Goal: Check status: Check status

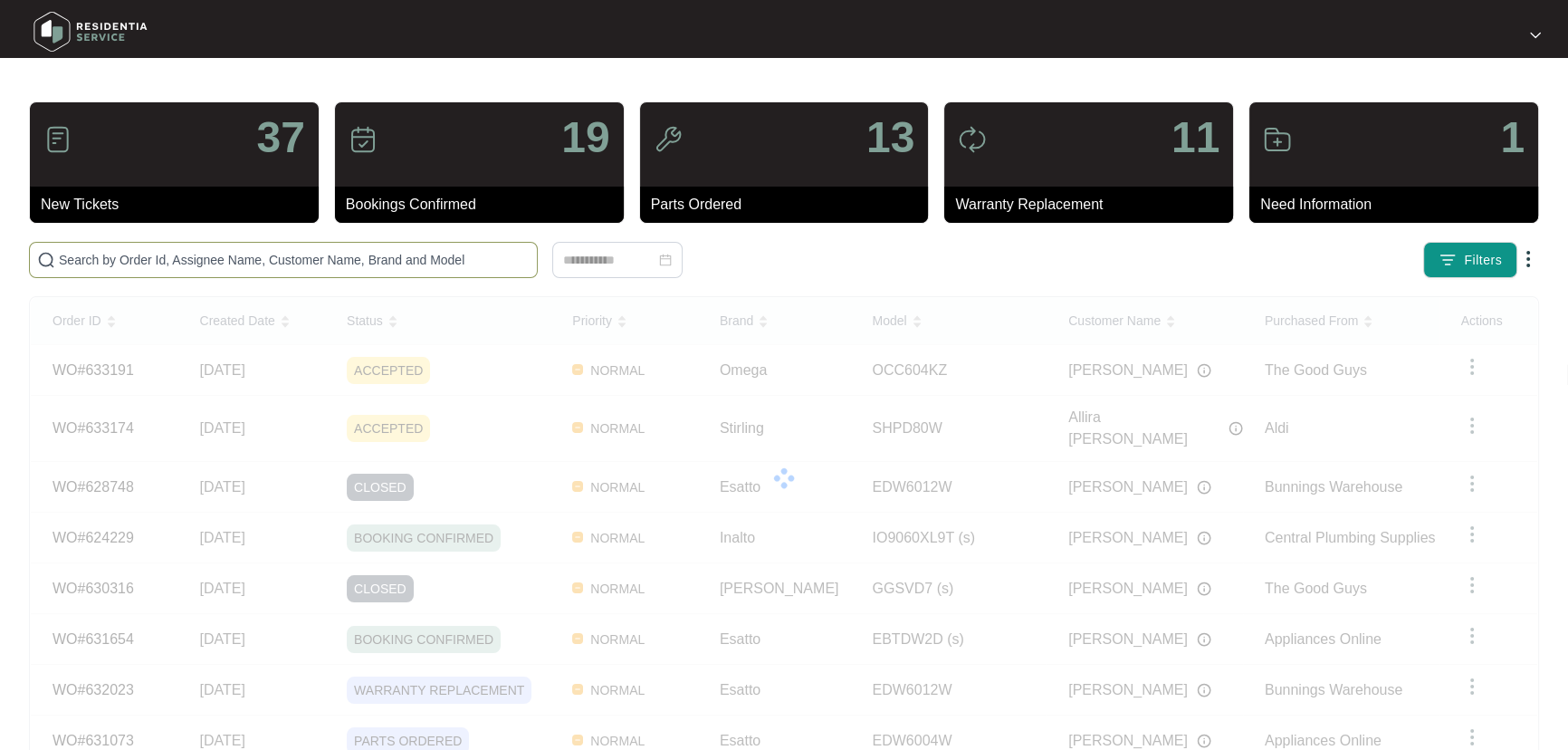
click at [237, 254] on input "text" at bounding box center [294, 259] width 471 height 20
paste input "632648"
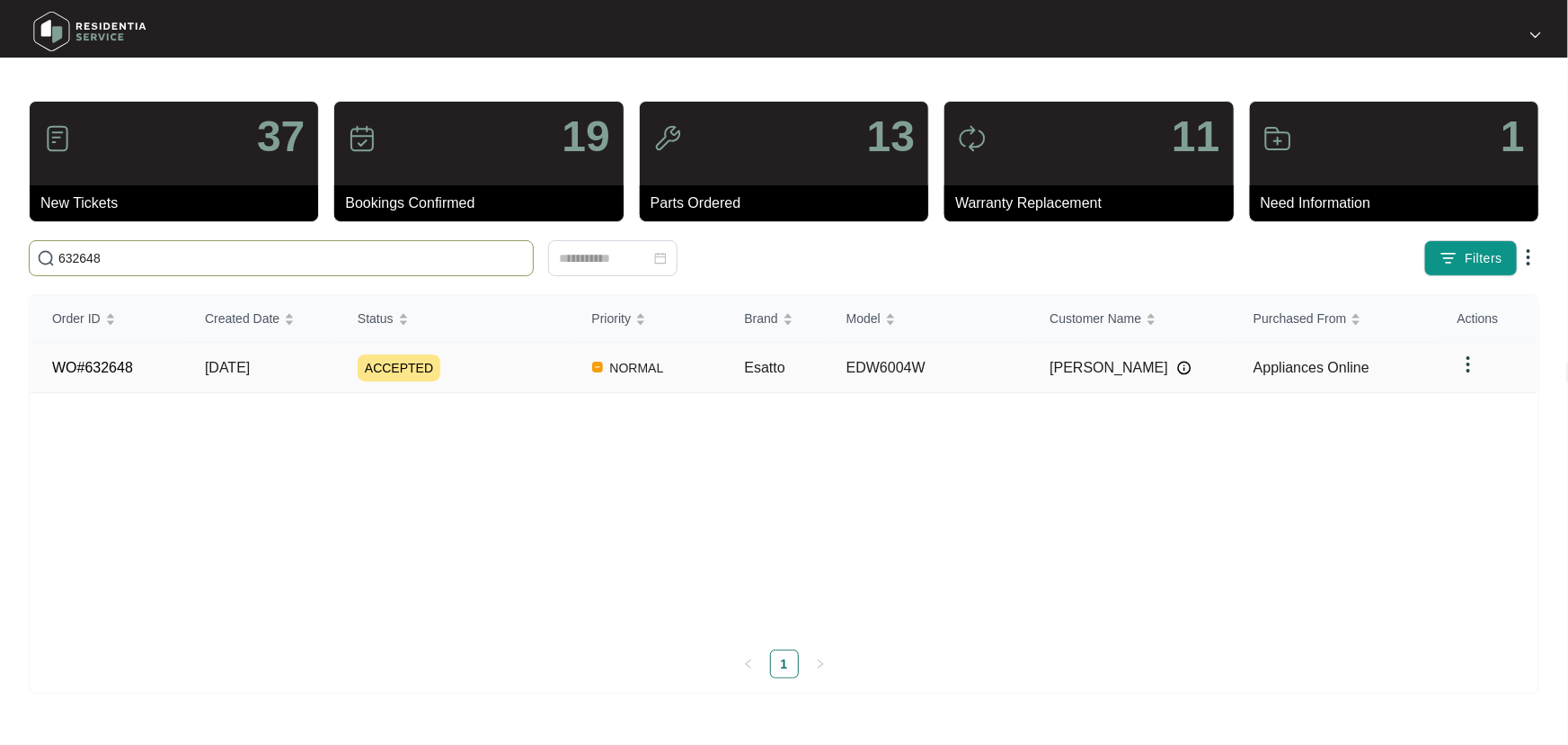
type input "632648"
click at [513, 363] on div "ACCEPTED" at bounding box center [464, 367] width 213 height 27
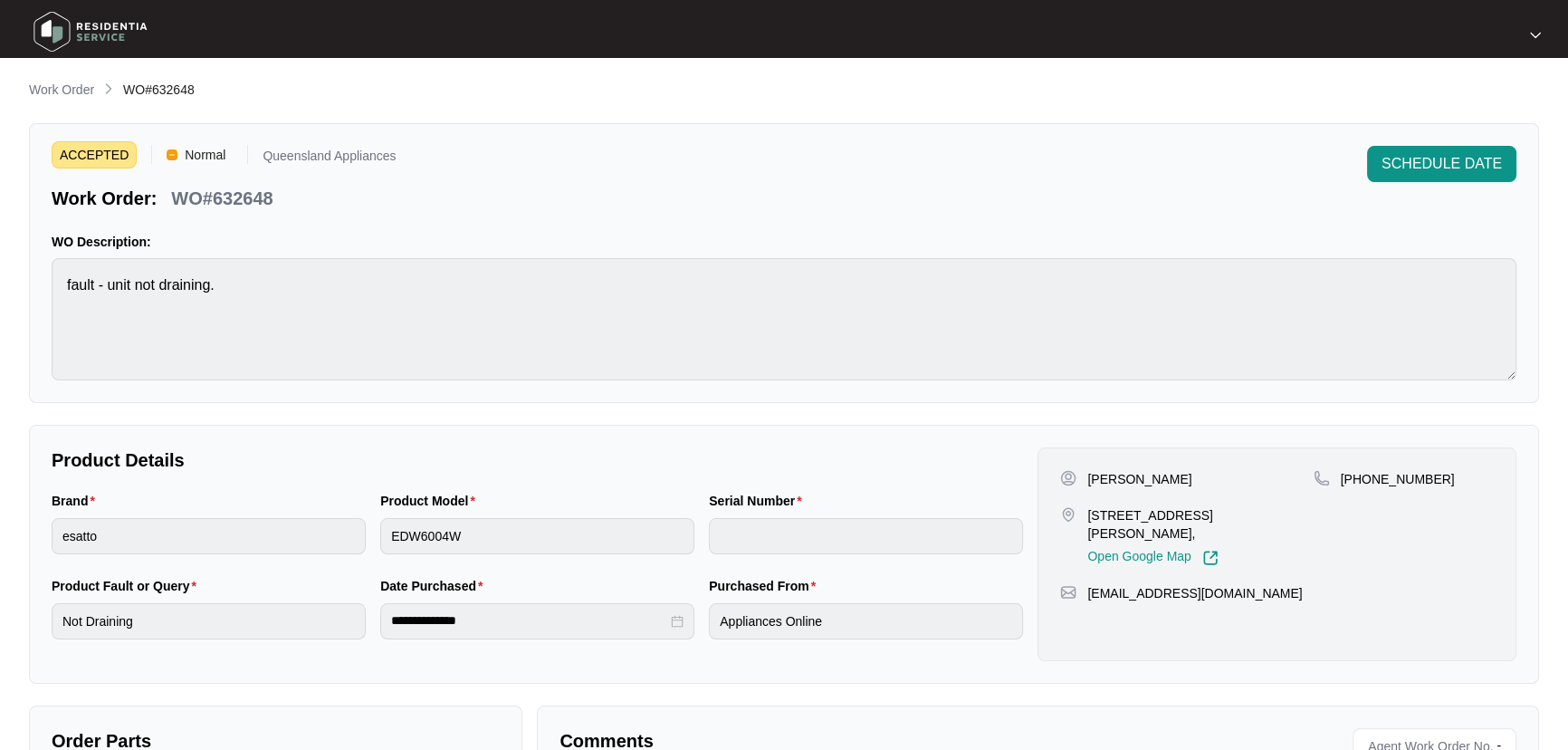
drag, startPoint x: 70, startPoint y: 93, endPoint x: 129, endPoint y: 93, distance: 59.0
click at [70, 93] on p "Work Order" at bounding box center [61, 89] width 65 height 18
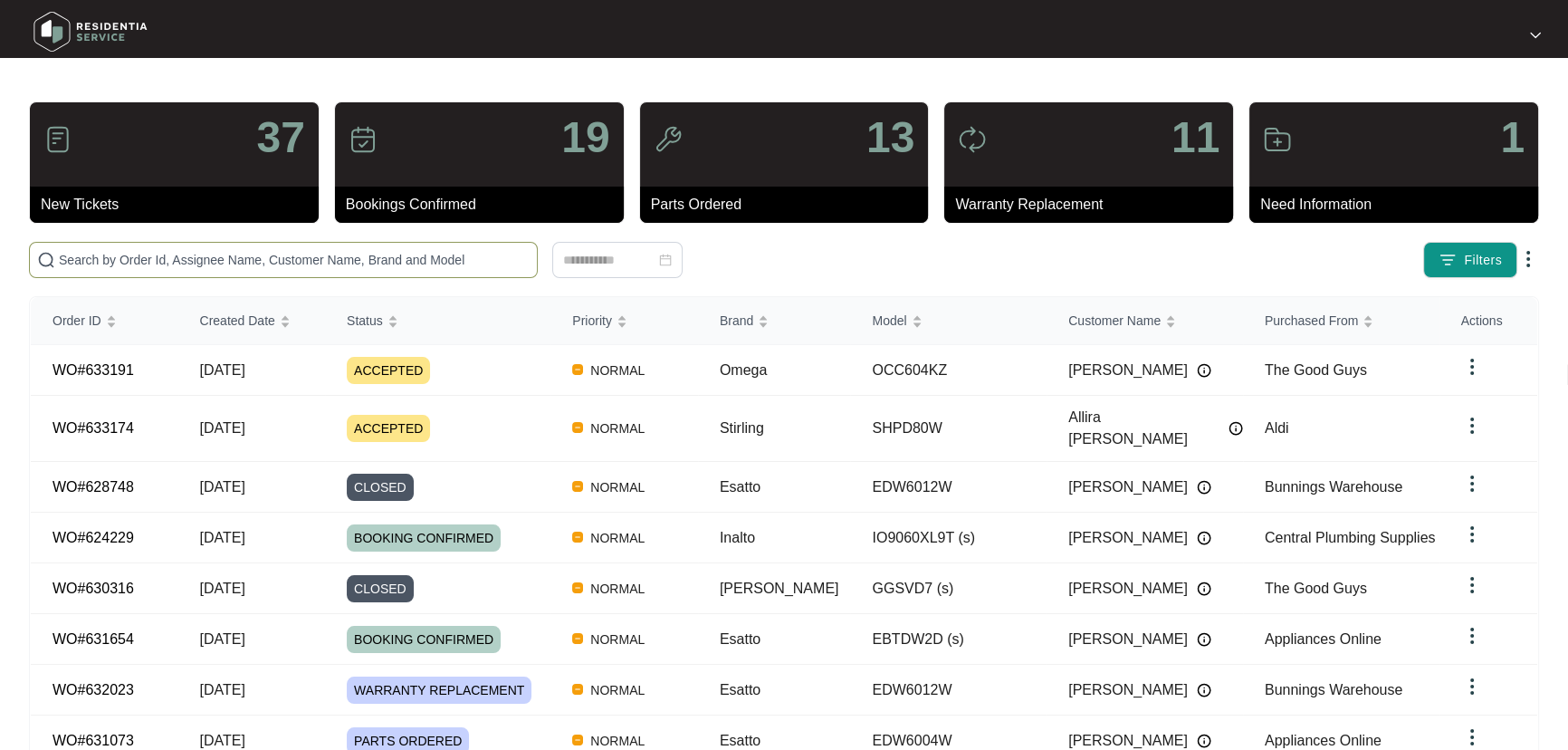
click at [350, 258] on input "text" at bounding box center [294, 259] width 471 height 20
paste input "632201"
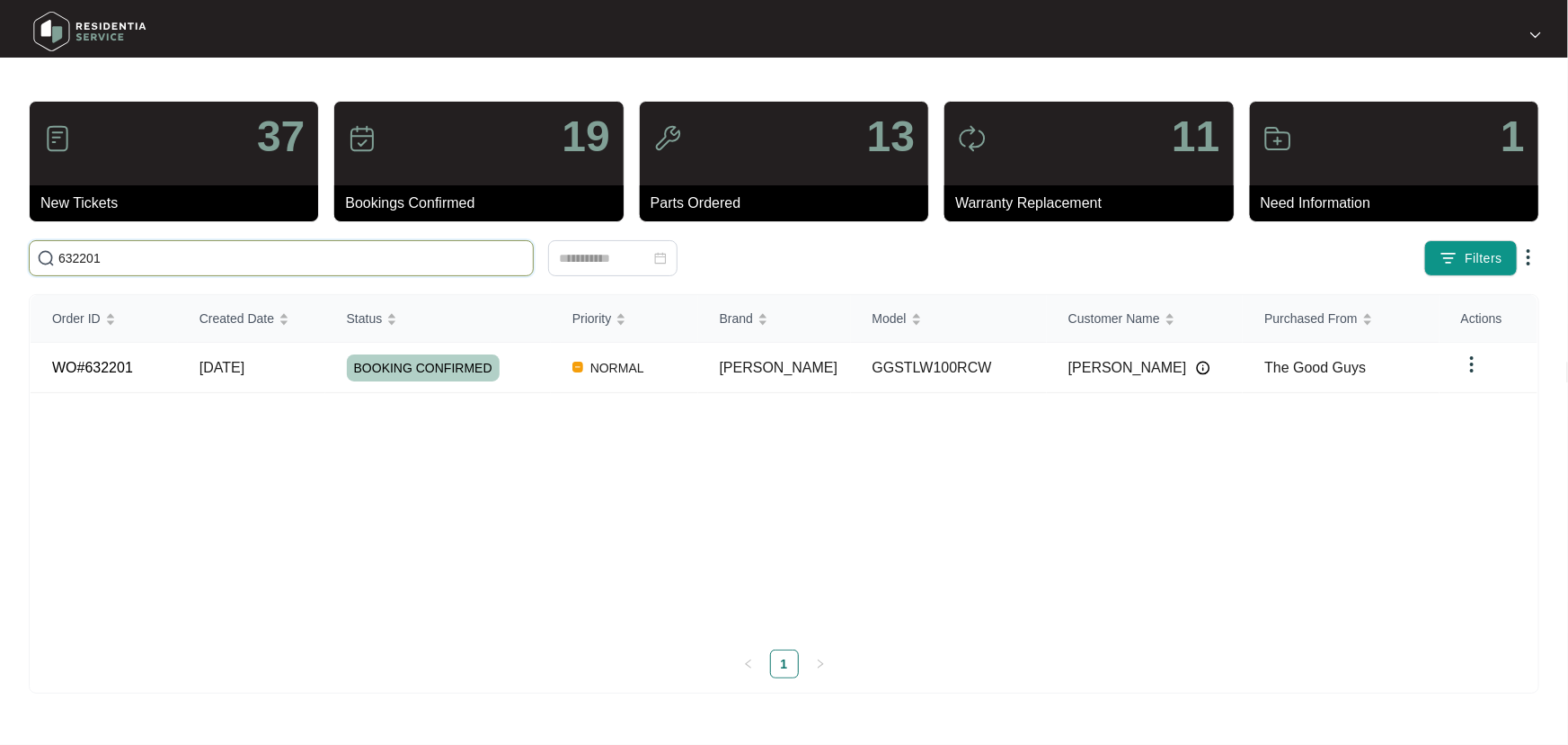
click at [415, 248] on input "632201" at bounding box center [292, 257] width 468 height 20
drag, startPoint x: 420, startPoint y: 253, endPoint x: 0, endPoint y: 249, distance: 420.0
click at [0, 249] on main "37 New Tickets 19 Bookings Confirmed 13 Parts Ordered 11 Warranty Replacement 1…" at bounding box center [784, 372] width 1568 height 745
paste input "175"
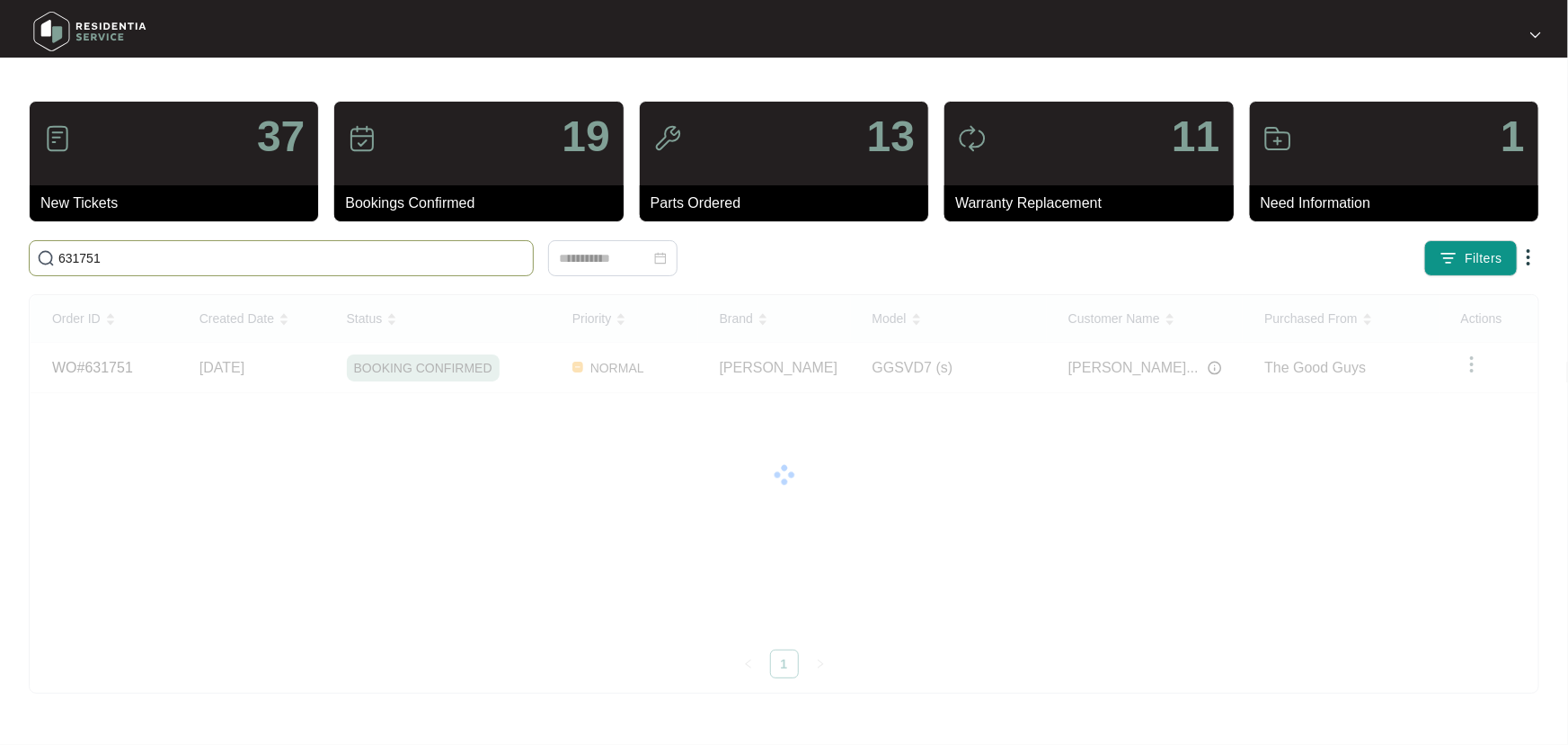
drag, startPoint x: 111, startPoint y: 251, endPoint x: 0, endPoint y: 239, distance: 111.6
click at [0, 239] on main "37 New Tickets 19 Bookings Confirmed 13 Parts Ordered 11 Warranty Replacement 1…" at bounding box center [784, 372] width 1568 height 745
paste input "363"
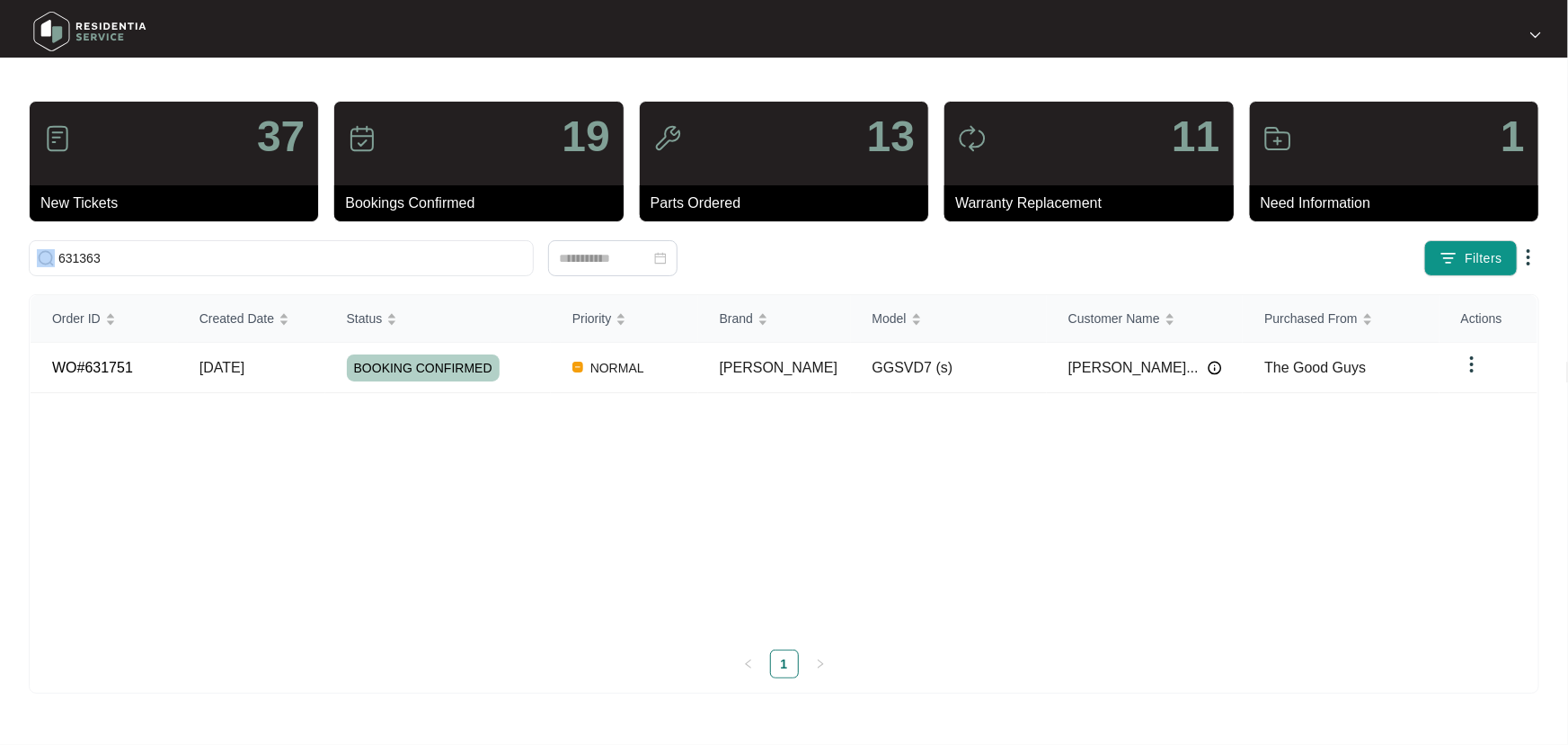
drag, startPoint x: 183, startPoint y: 269, endPoint x: 0, endPoint y: 261, distance: 183.2
click at [0, 261] on main "37 New Tickets 19 Bookings Confirmed 13 Parts Ordered 11 Warranty Replacement 1…" at bounding box center [784, 372] width 1568 height 745
click at [78, 255] on input "631363" at bounding box center [292, 257] width 468 height 20
paste input "01"
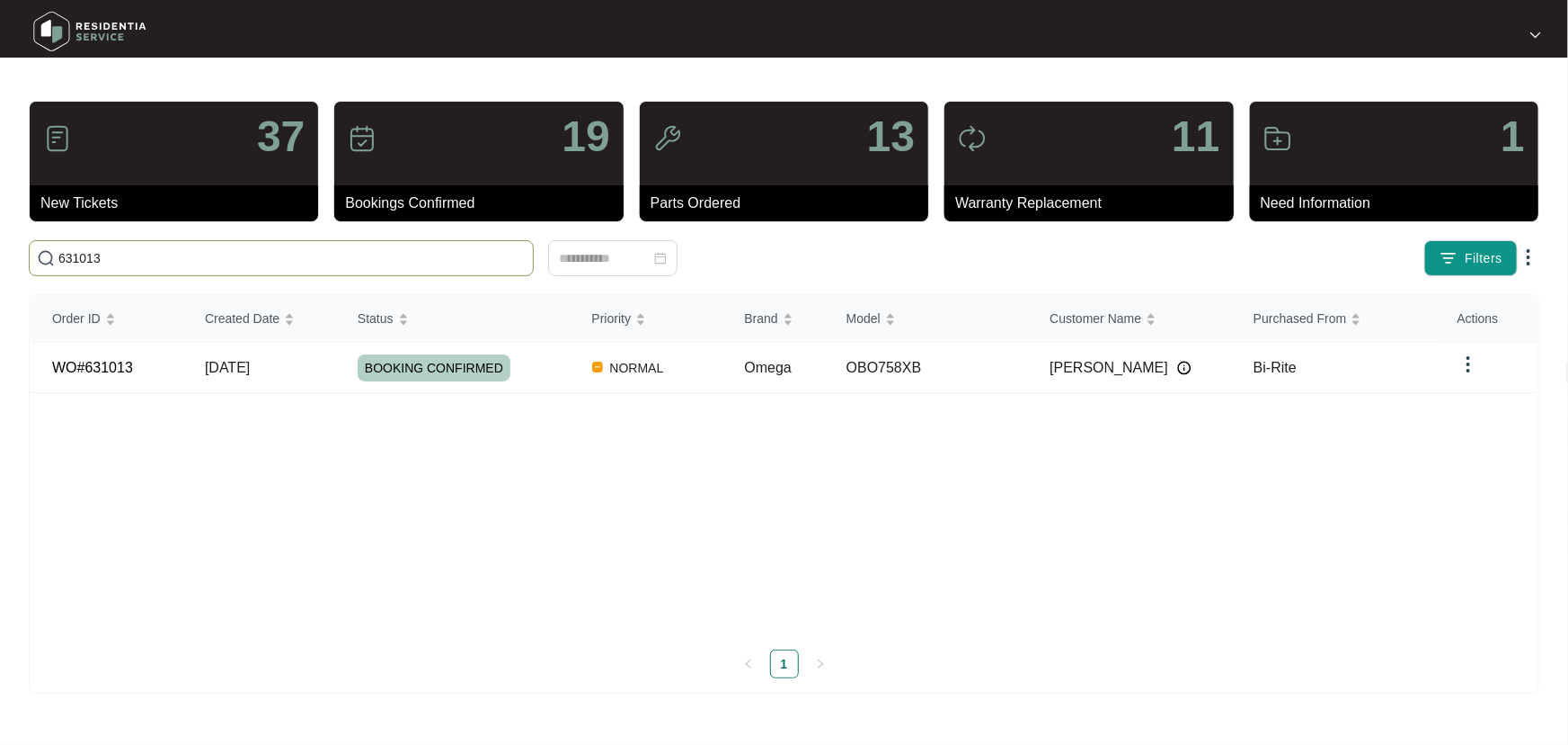
drag, startPoint x: 147, startPoint y: 253, endPoint x: 0, endPoint y: 241, distance: 147.5
click at [0, 241] on main "37 New Tickets 19 Bookings Confirmed 13 Parts Ordered 11 Warranty Replacement 1…" at bounding box center [784, 372] width 1568 height 745
paste input "0381"
drag, startPoint x: 168, startPoint y: 256, endPoint x: 0, endPoint y: 254, distance: 168.0
click at [0, 254] on main "37 New Tickets 19 Bookings Confirmed 13 Parts Ordered 11 Warranty Replacement 1…" at bounding box center [784, 372] width 1568 height 745
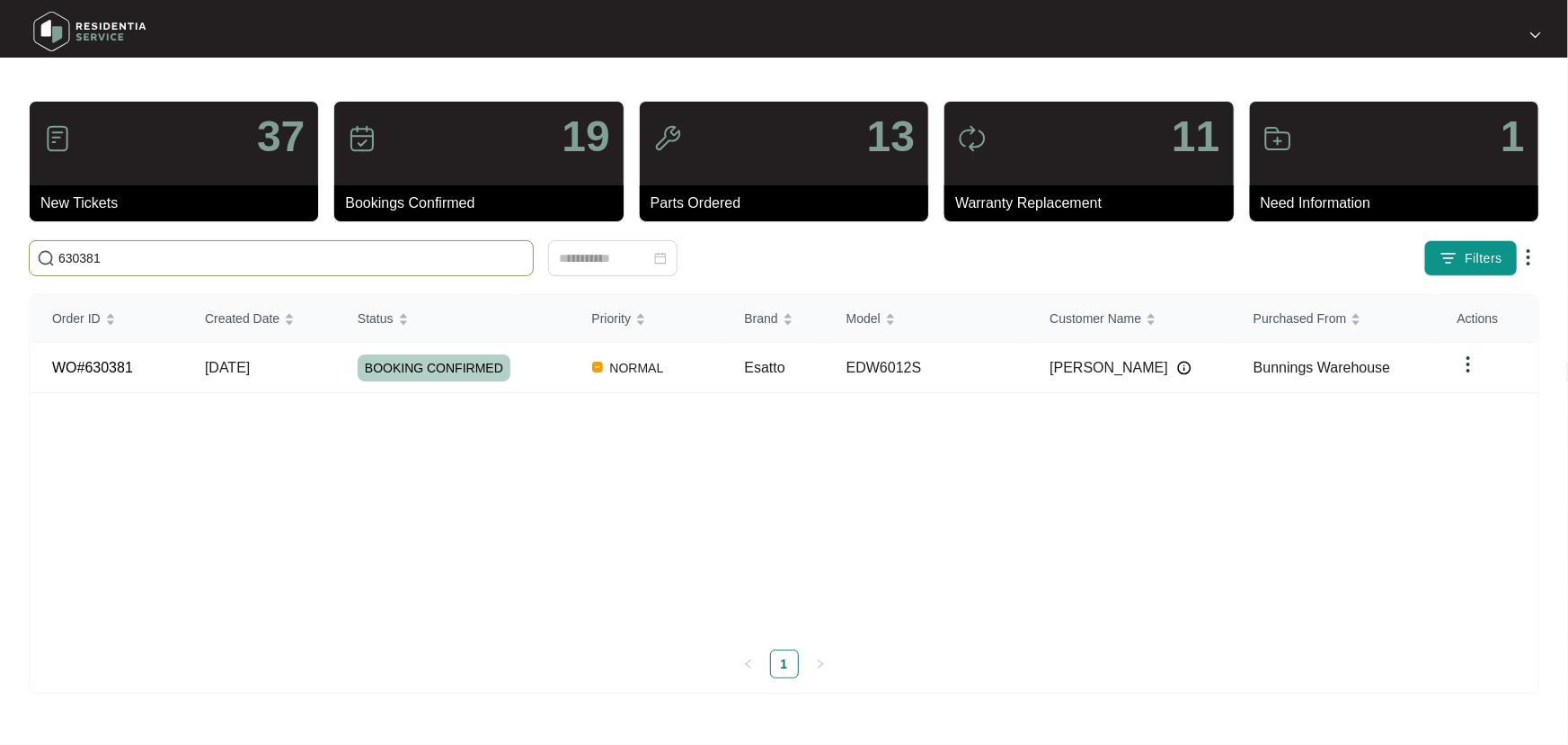
paste input "29664"
drag, startPoint x: 119, startPoint y: 251, endPoint x: 0, endPoint y: 249, distance: 119.0
click at [0, 249] on main "37 New Tickets 19 Bookings Confirmed 13 Parts Ordered 11 Warranty Replacement 1…" at bounding box center [784, 372] width 1568 height 745
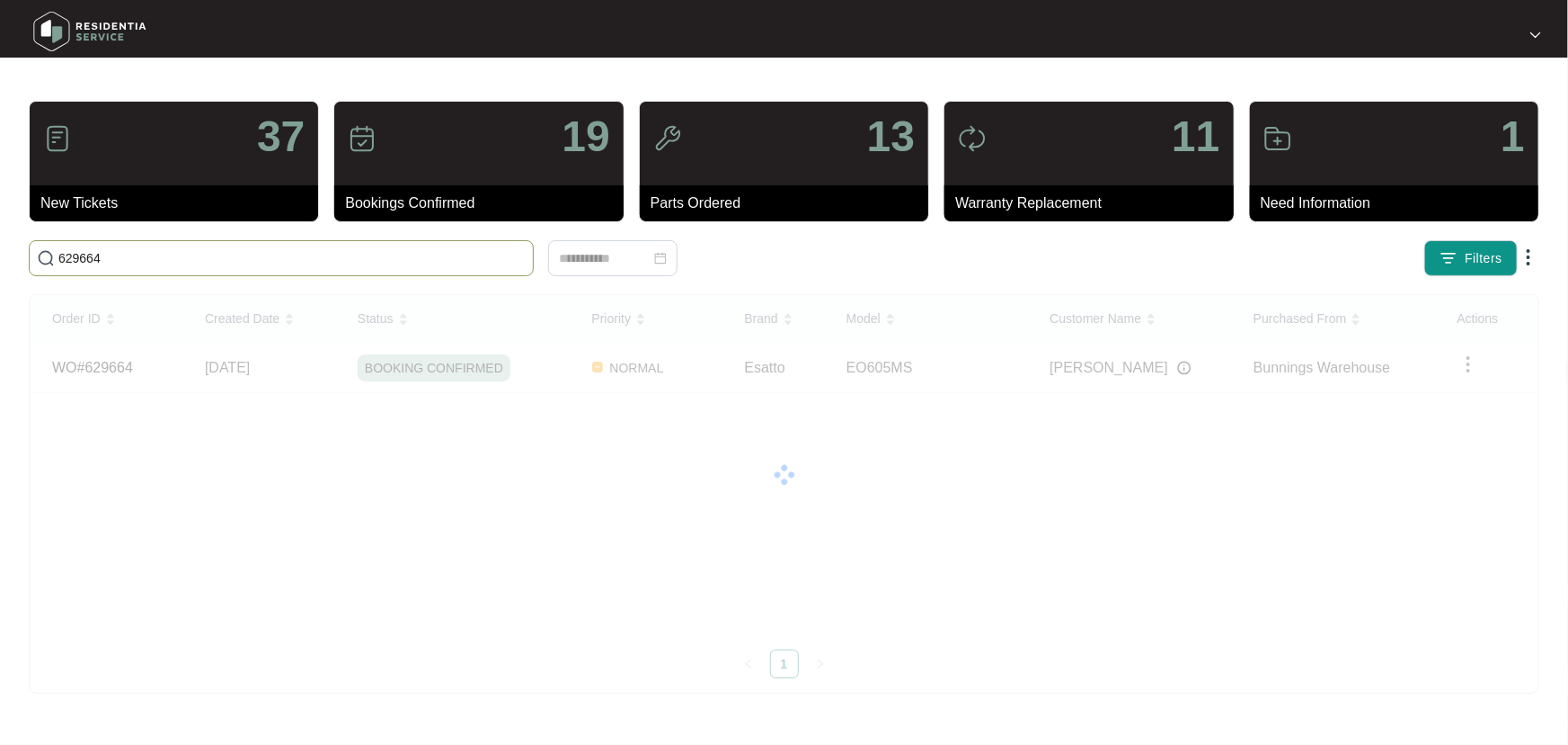
paste input "919"
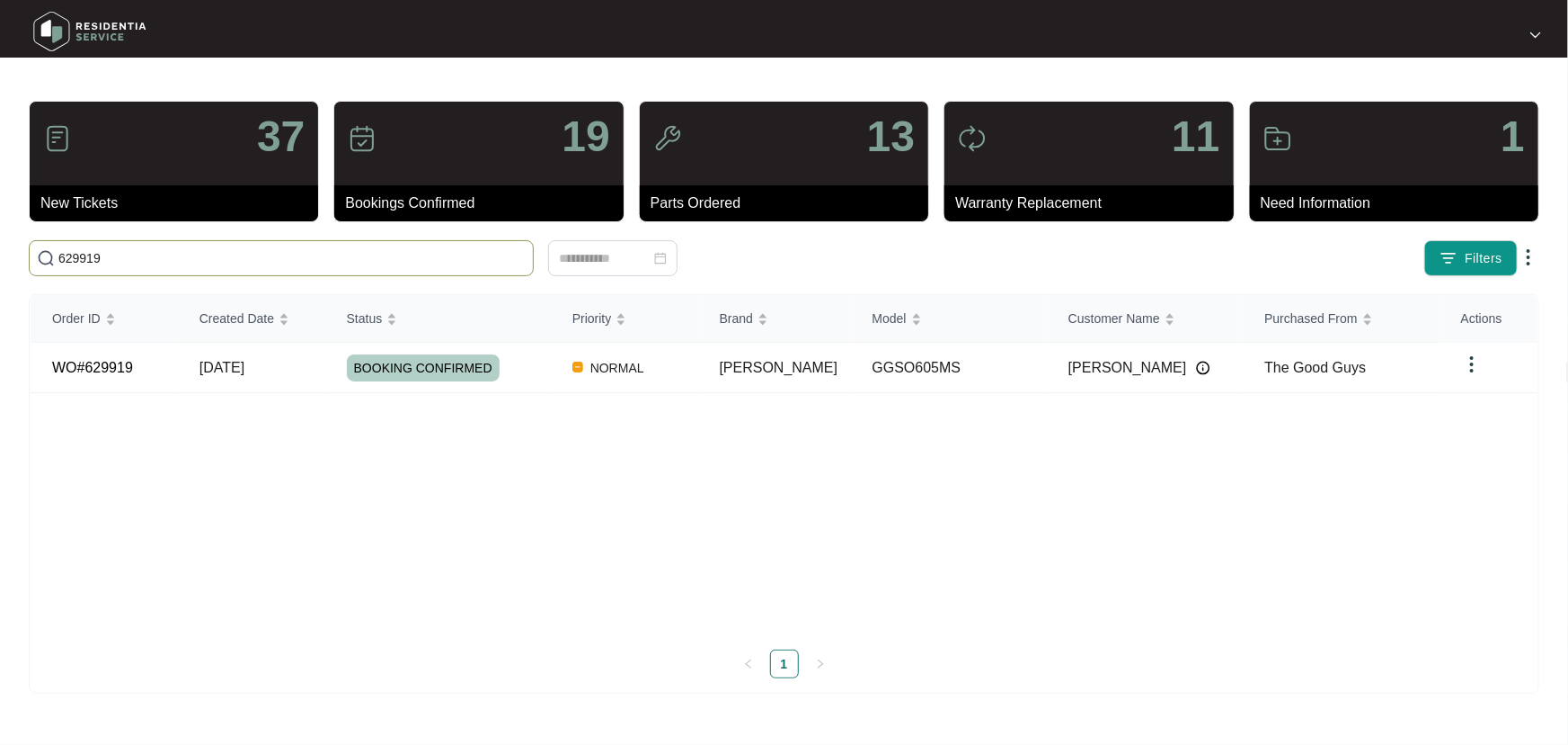
click at [0, 262] on main "37 New Tickets 19 Bookings Confirmed 13 Parts Ordered 11 Warranty Replacement 1…" at bounding box center [784, 372] width 1568 height 745
paste input "88"
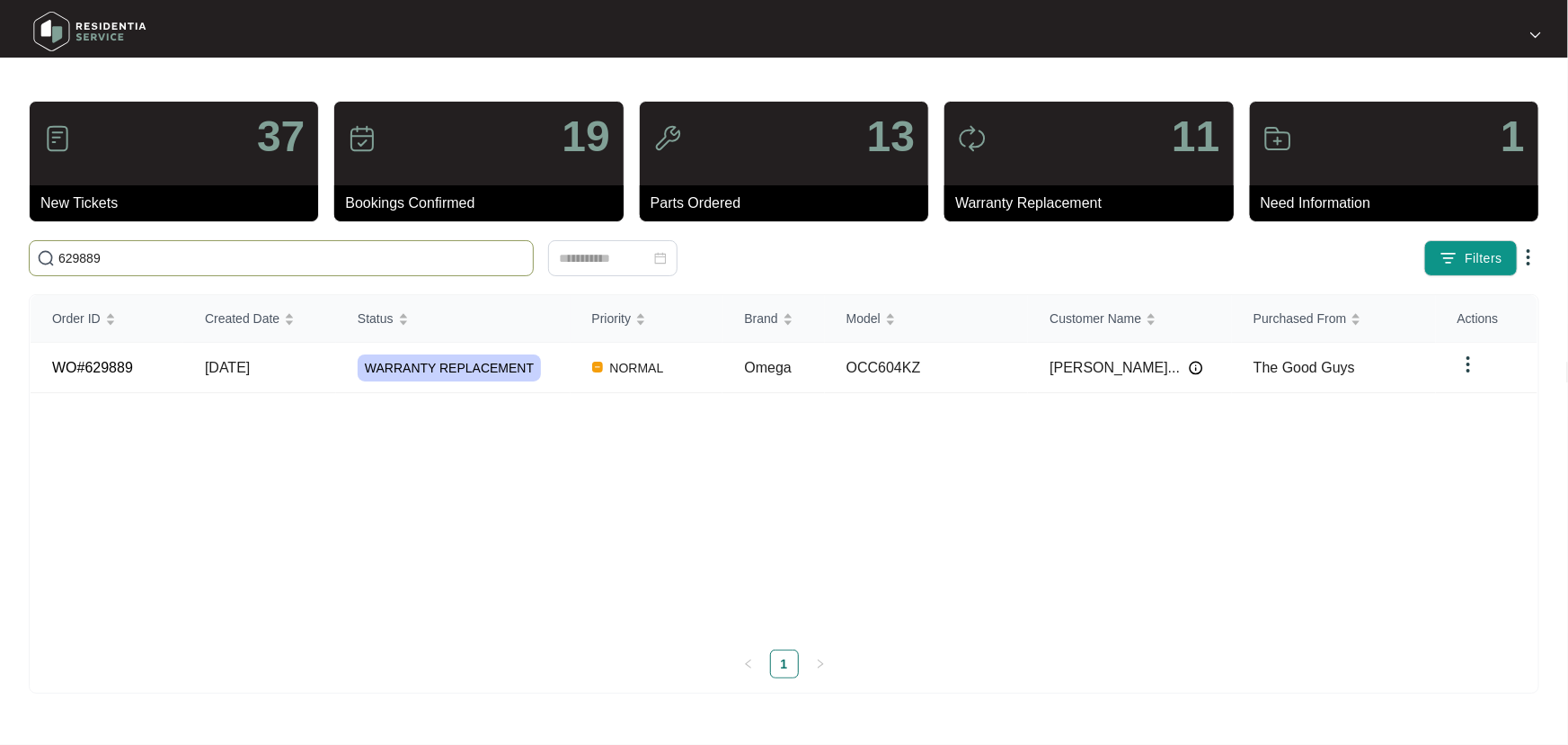
click at [68, 250] on input "629889" at bounding box center [292, 257] width 468 height 20
paste input "543"
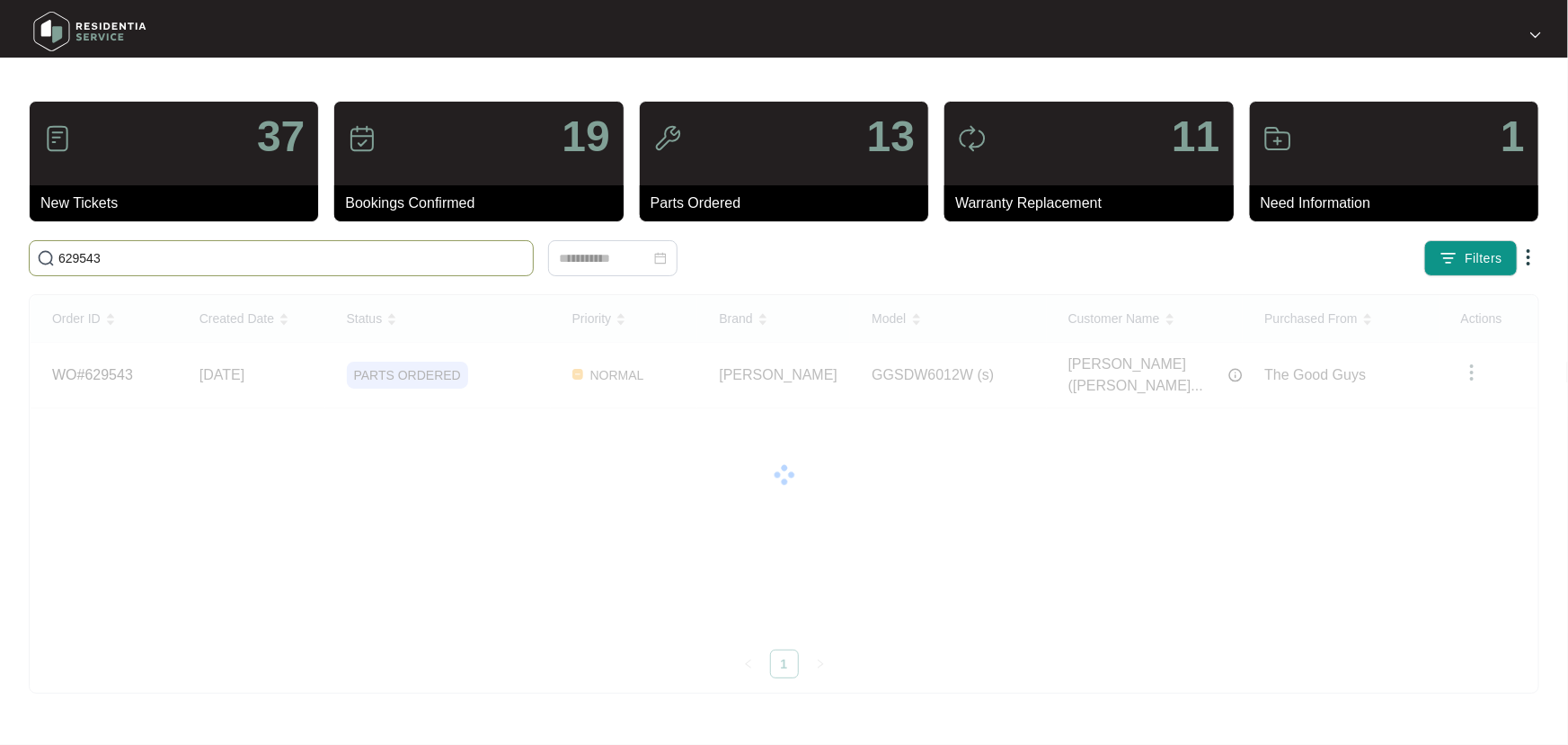
drag, startPoint x: 144, startPoint y: 248, endPoint x: 0, endPoint y: 245, distance: 144.0
click at [0, 245] on main "37 New Tickets 19 Bookings Confirmed 13 Parts Ordered 11 Warranty Replacement 1…" at bounding box center [784, 372] width 1568 height 745
paste input "8587"
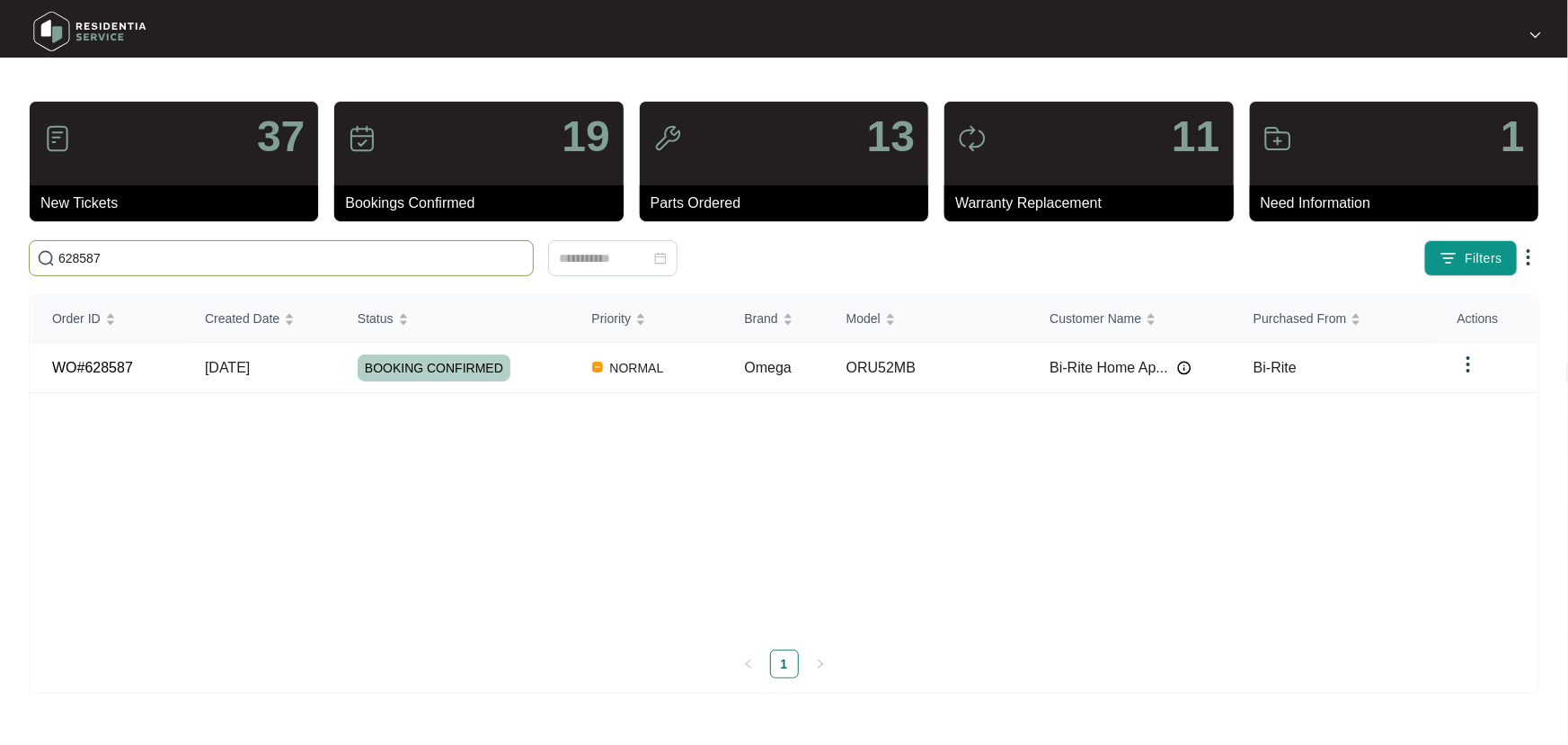
drag, startPoint x: 148, startPoint y: 267, endPoint x: 0, endPoint y: 267, distance: 148.0
click at [0, 267] on main "37 New Tickets 19 Bookings Confirmed 13 Parts Ordered 11 Warranty Replacement 1…" at bounding box center [784, 372] width 1568 height 745
paste input "5705"
click at [74, 258] on input "625705" at bounding box center [292, 257] width 468 height 20
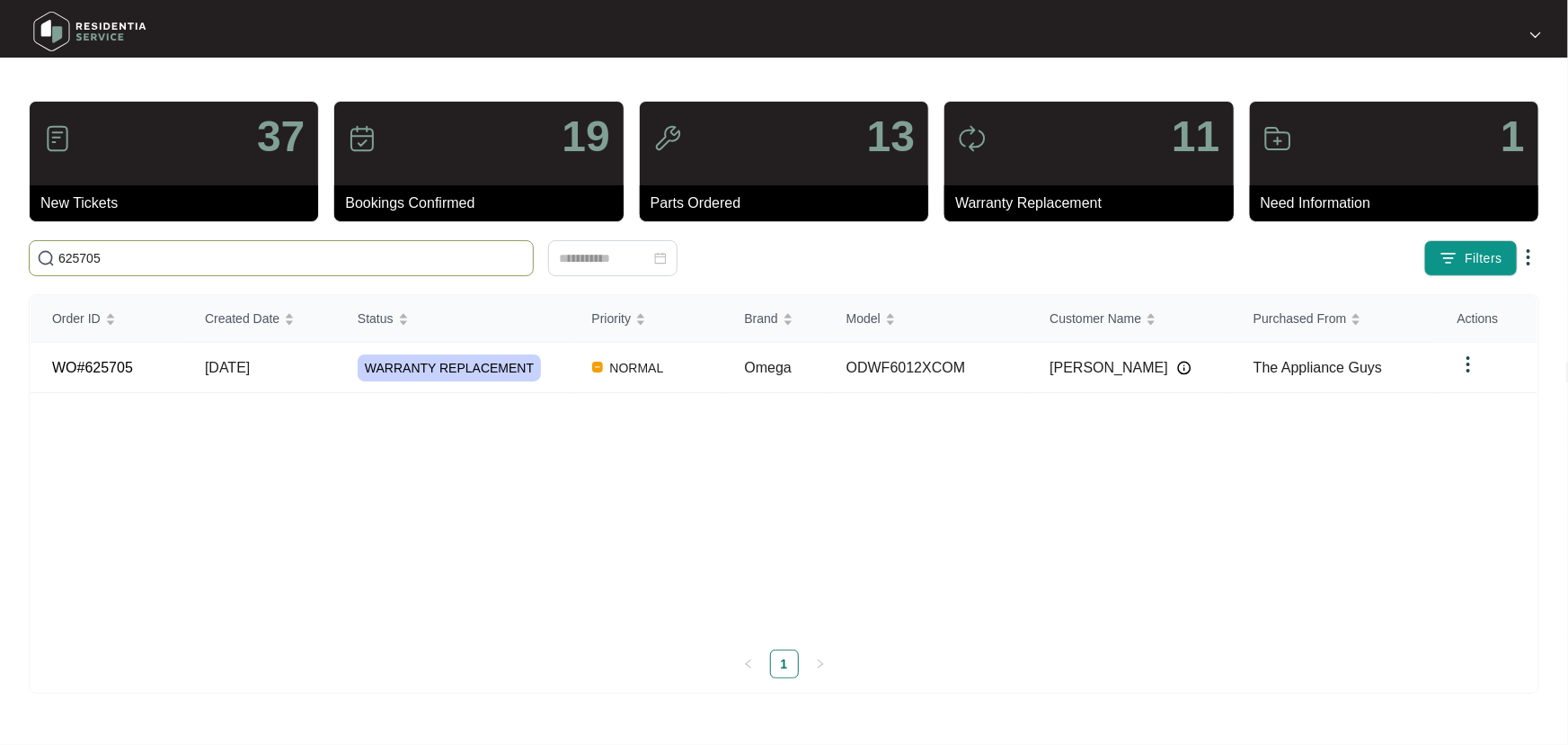
paste input "1389"
type input "613895"
